Goal: Task Accomplishment & Management: Manage account settings

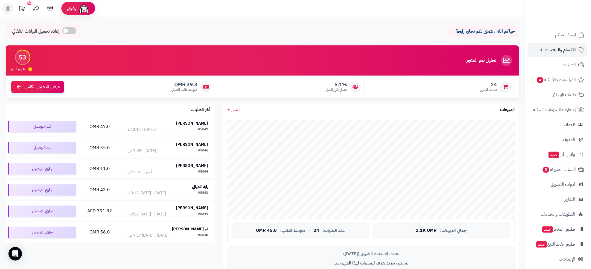
click at [561, 50] on span "الأقسام والمنتجات" at bounding box center [560, 50] width 31 height 8
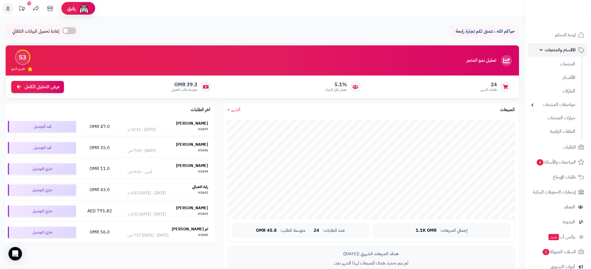
click at [563, 51] on span "الأقسام والمنتجات" at bounding box center [560, 50] width 31 height 8
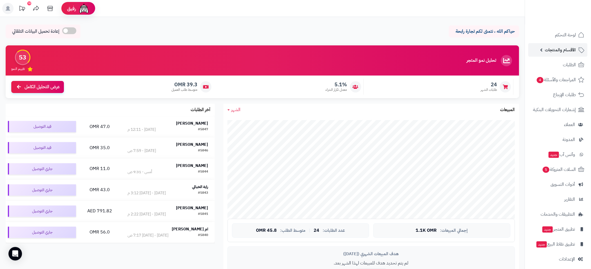
click at [563, 47] on span "الأقسام والمنتجات" at bounding box center [560, 50] width 31 height 8
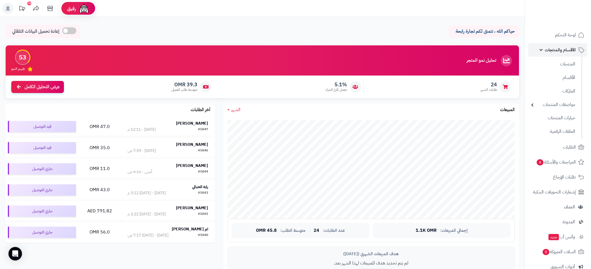
click at [557, 50] on span "الأقسام والمنتجات" at bounding box center [560, 50] width 31 height 8
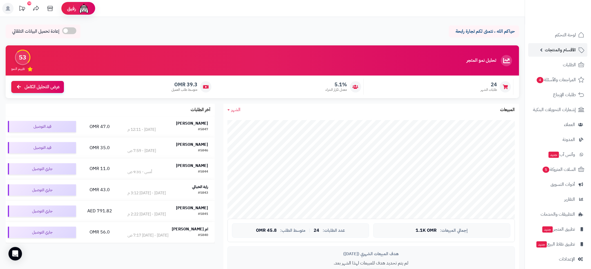
click at [563, 51] on span "الأقسام والمنتجات" at bounding box center [560, 50] width 31 height 8
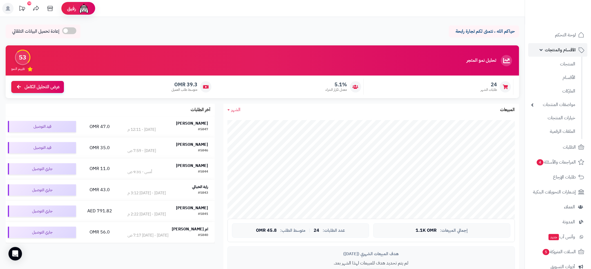
click at [562, 51] on span "الأقسام والمنتجات" at bounding box center [560, 50] width 31 height 8
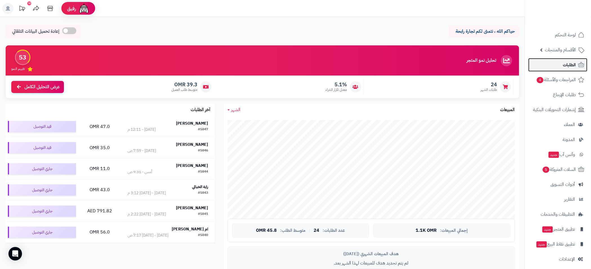
click at [571, 64] on span "الطلبات" at bounding box center [569, 65] width 13 height 8
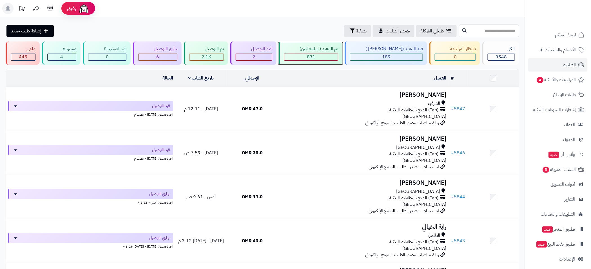
click at [329, 52] on div "تم التنفيذ ( ساحة اتين) 831" at bounding box center [311, 52] width 64 height 23
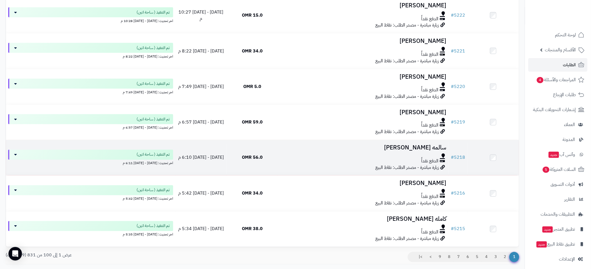
scroll to position [3448, 0]
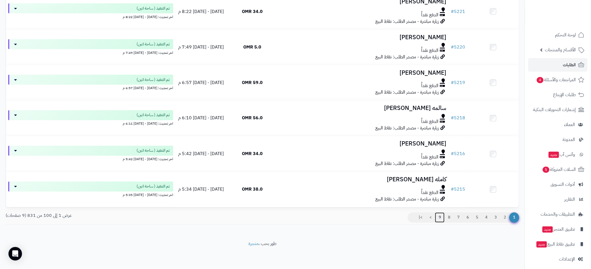
click at [440, 218] on link "9" at bounding box center [440, 217] width 10 height 10
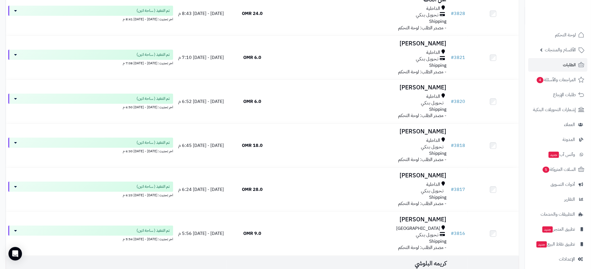
scroll to position [1094, 0]
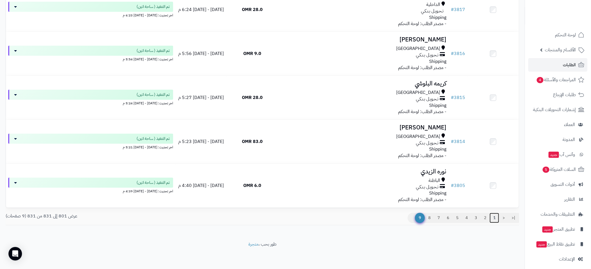
click at [496, 217] on link "1" at bounding box center [495, 218] width 10 height 10
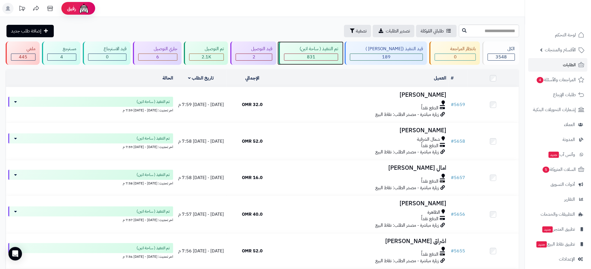
click at [326, 50] on div "تم التنفيذ ( ساحة اتين)" at bounding box center [311, 49] width 54 height 6
click at [327, 52] on div "تم التنفيذ ( ساحة اتين) 831" at bounding box center [311, 52] width 64 height 23
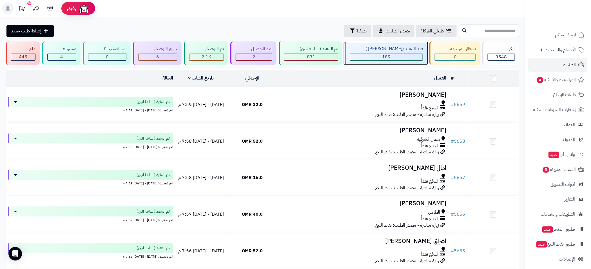
click at [388, 54] on span "189" at bounding box center [386, 56] width 8 height 7
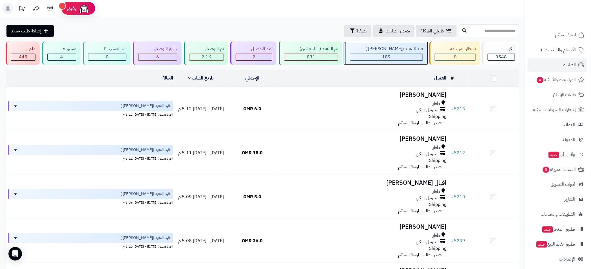
click at [391, 55] on span "189" at bounding box center [386, 56] width 8 height 7
click at [391, 54] on span "189" at bounding box center [386, 56] width 8 height 7
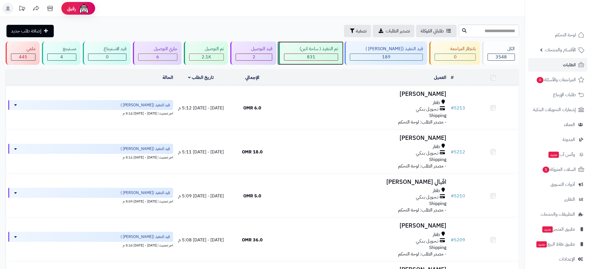
click at [333, 55] on div "831" at bounding box center [310, 57] width 53 height 6
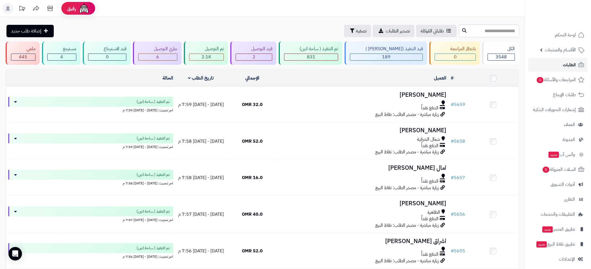
click at [567, 64] on span "الطلبات" at bounding box center [569, 65] width 13 height 8
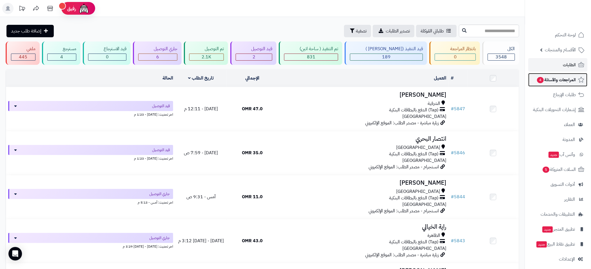
click at [560, 81] on span "المراجعات والأسئلة 4" at bounding box center [556, 80] width 39 height 8
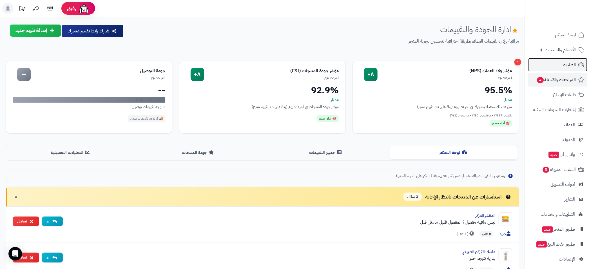
click at [563, 66] on span "الطلبات" at bounding box center [569, 65] width 13 height 8
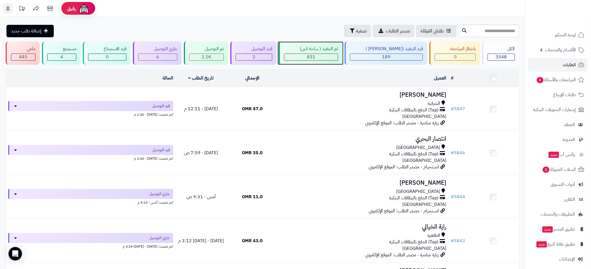
click at [319, 51] on div "تم التنفيذ ( ساحة اتين)" at bounding box center [311, 49] width 54 height 6
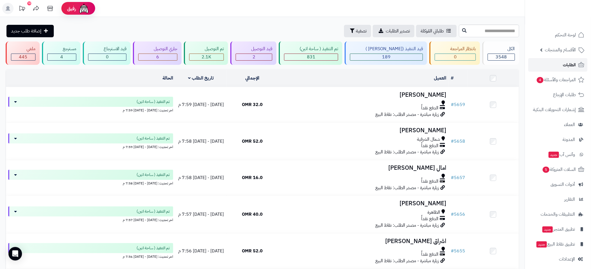
click at [569, 65] on span "الطلبات" at bounding box center [569, 65] width 13 height 8
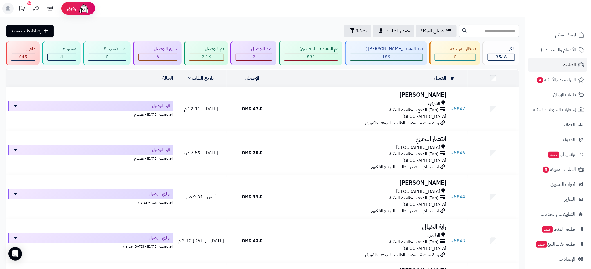
click at [562, 65] on link "الطلبات" at bounding box center [557, 65] width 59 height 14
click at [556, 82] on span "المراجعات والأسئلة 4" at bounding box center [556, 80] width 39 height 8
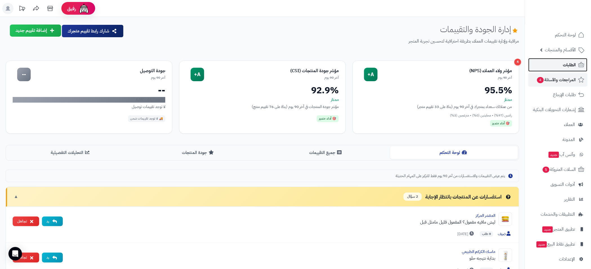
click at [569, 64] on span "الطلبات" at bounding box center [569, 65] width 13 height 8
